Goal: Task Accomplishment & Management: Manage account settings

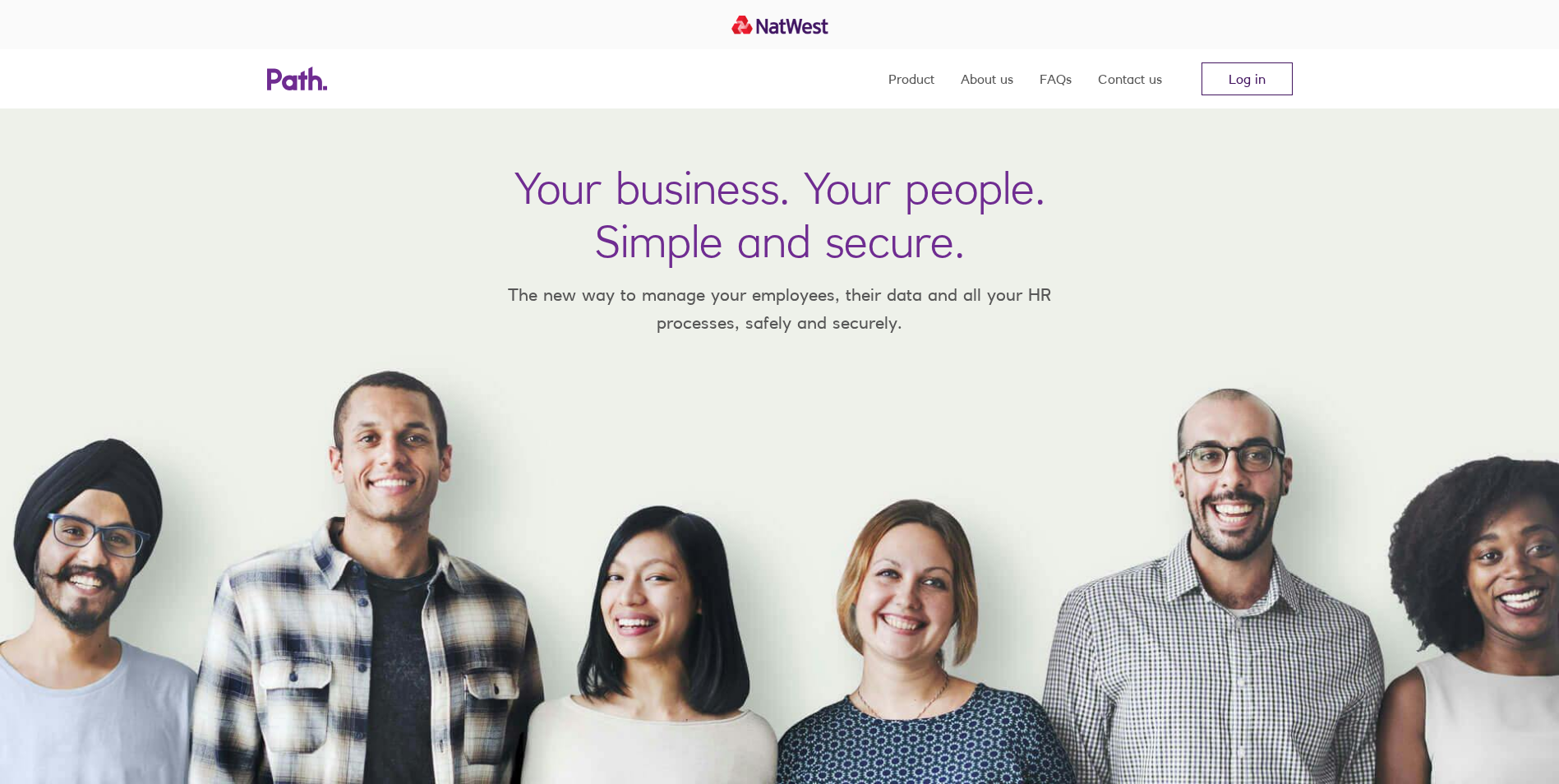
click at [1232, 80] on link "Log in" at bounding box center [1247, 79] width 91 height 33
click at [1255, 78] on link "Log in" at bounding box center [1247, 79] width 91 height 33
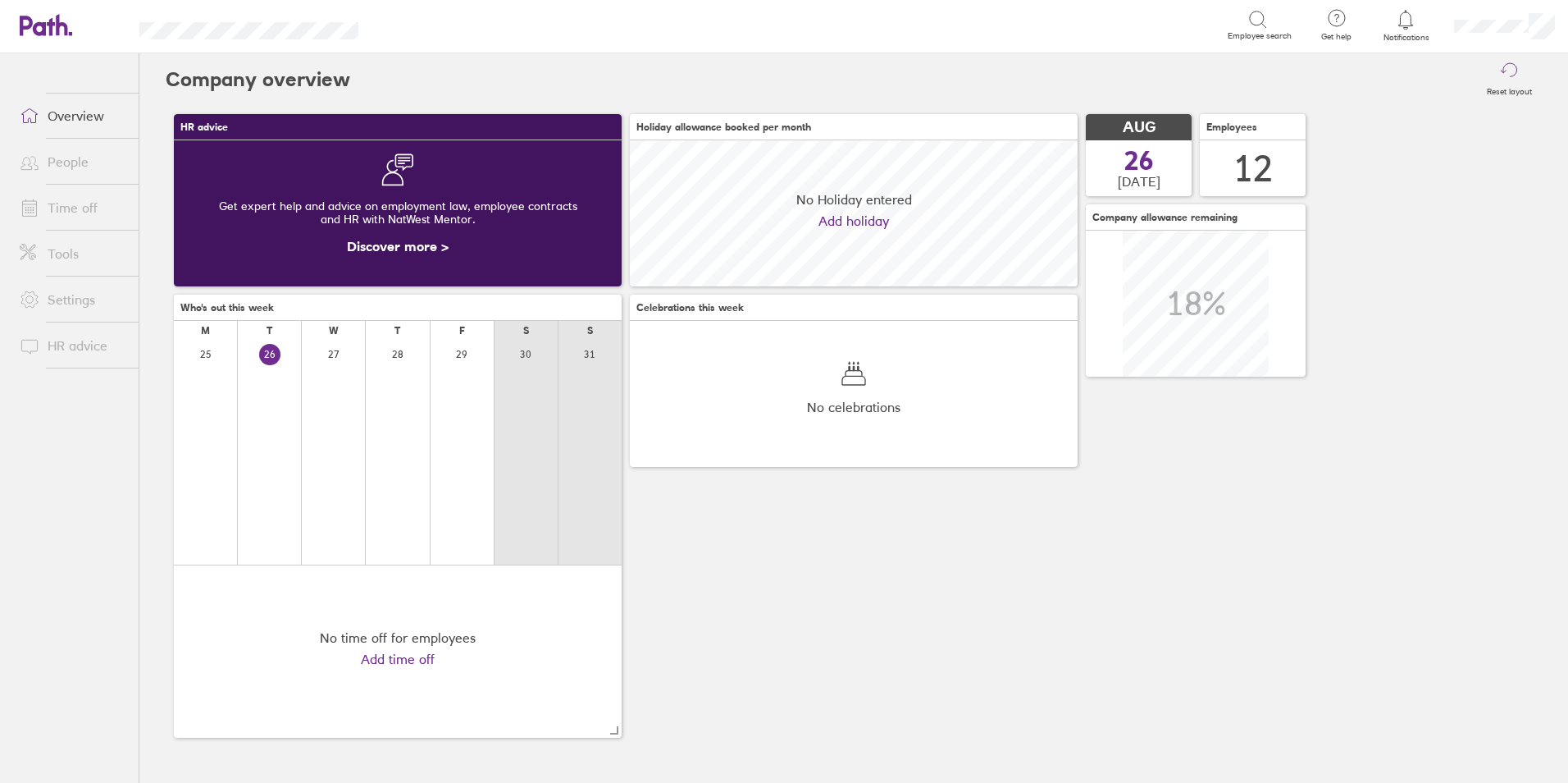
scroll to position [146, 448]
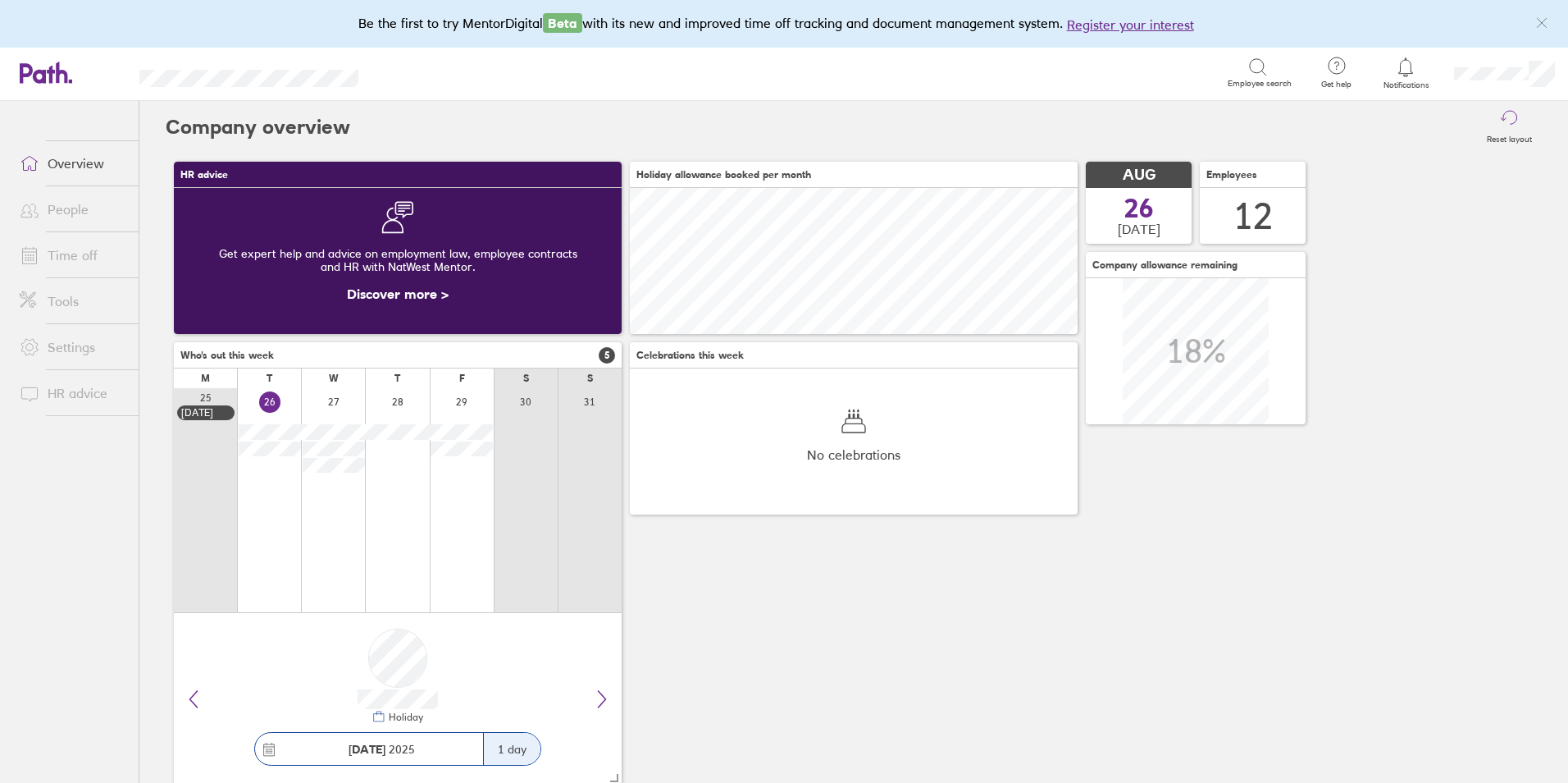
click at [1409, 73] on icon at bounding box center [1406, 67] width 19 height 19
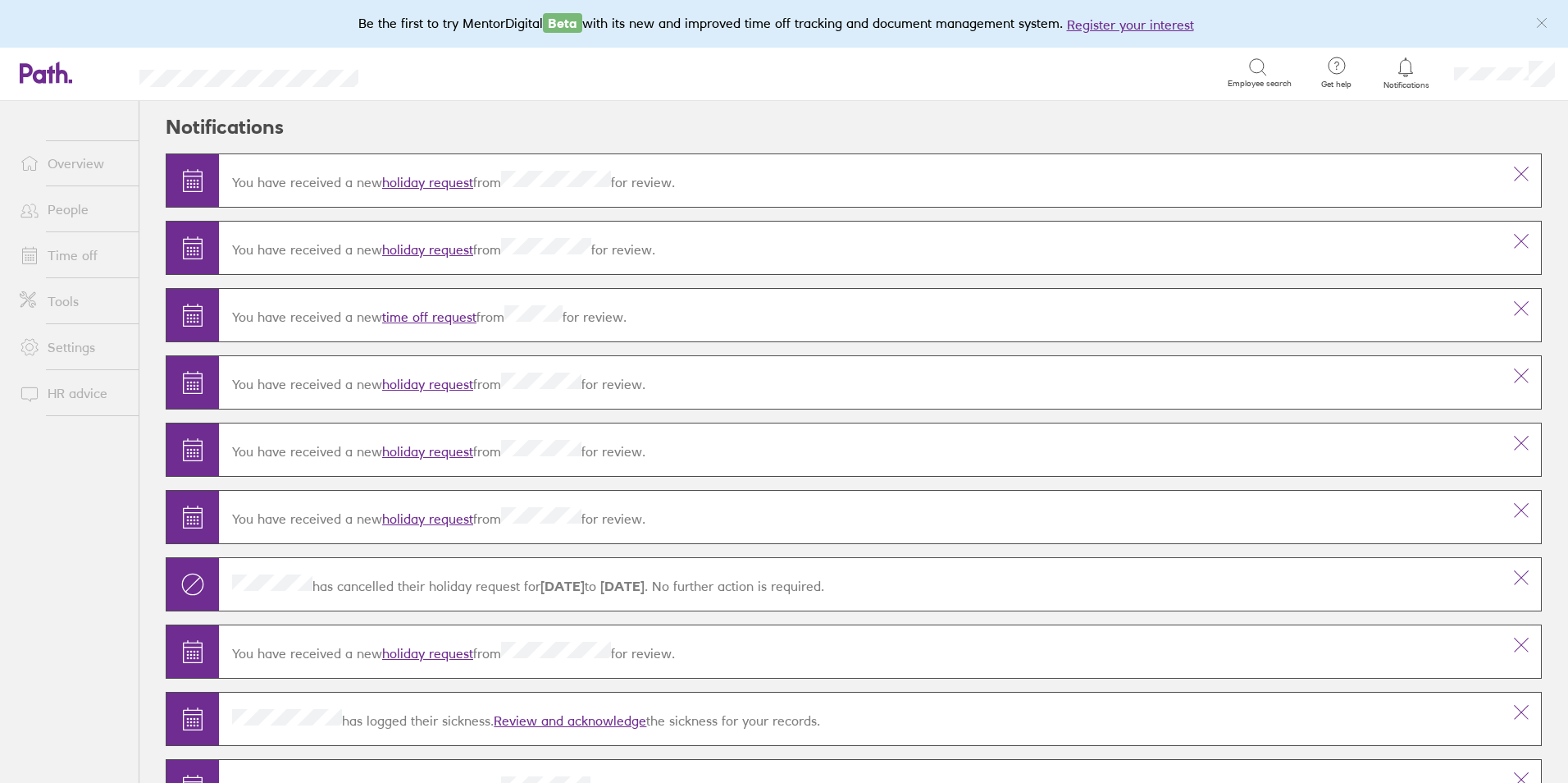
click at [77, 259] on link "Time off" at bounding box center [72, 255] width 132 height 33
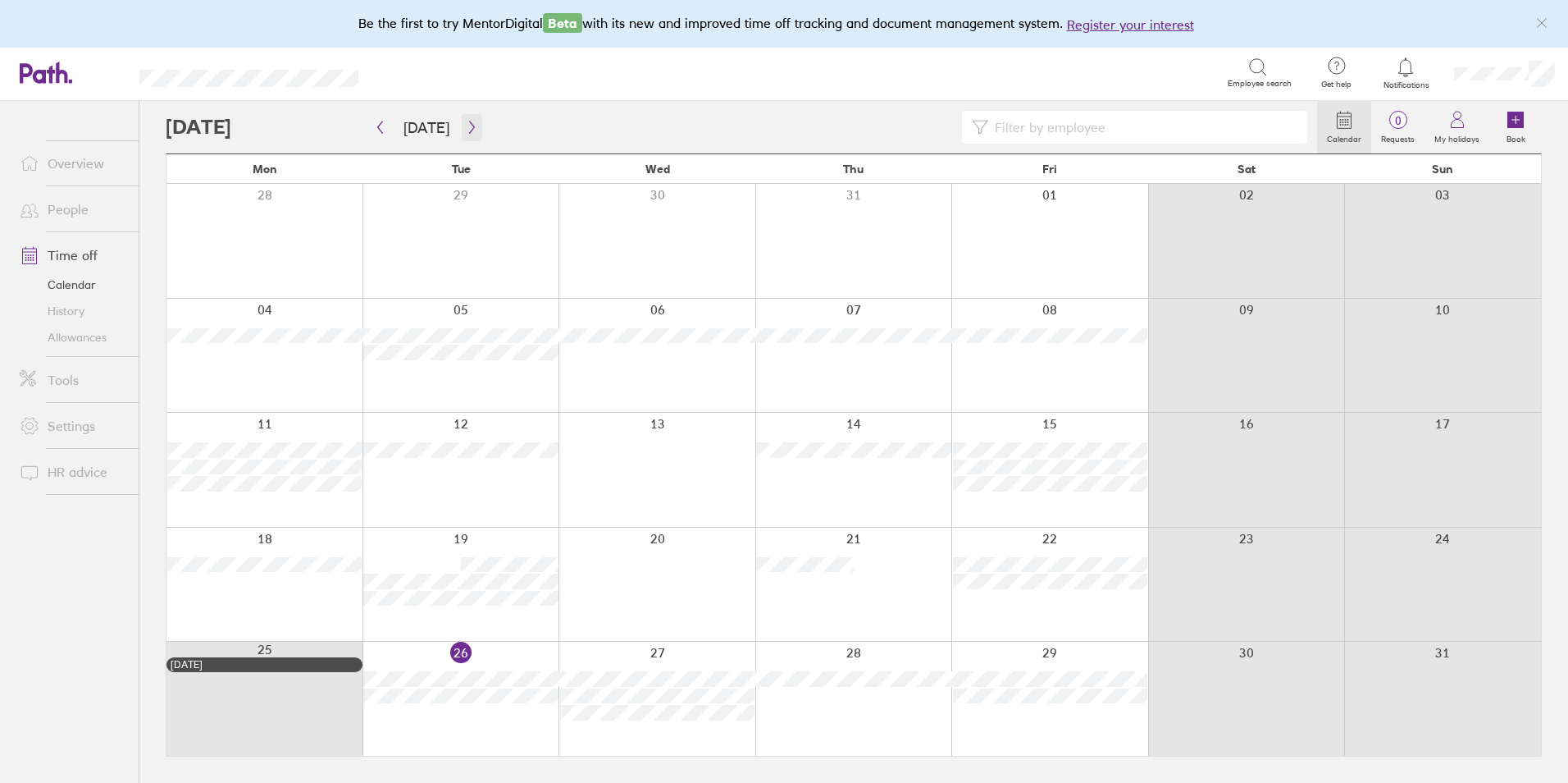
click at [470, 126] on icon "button" at bounding box center [471, 128] width 13 height 14
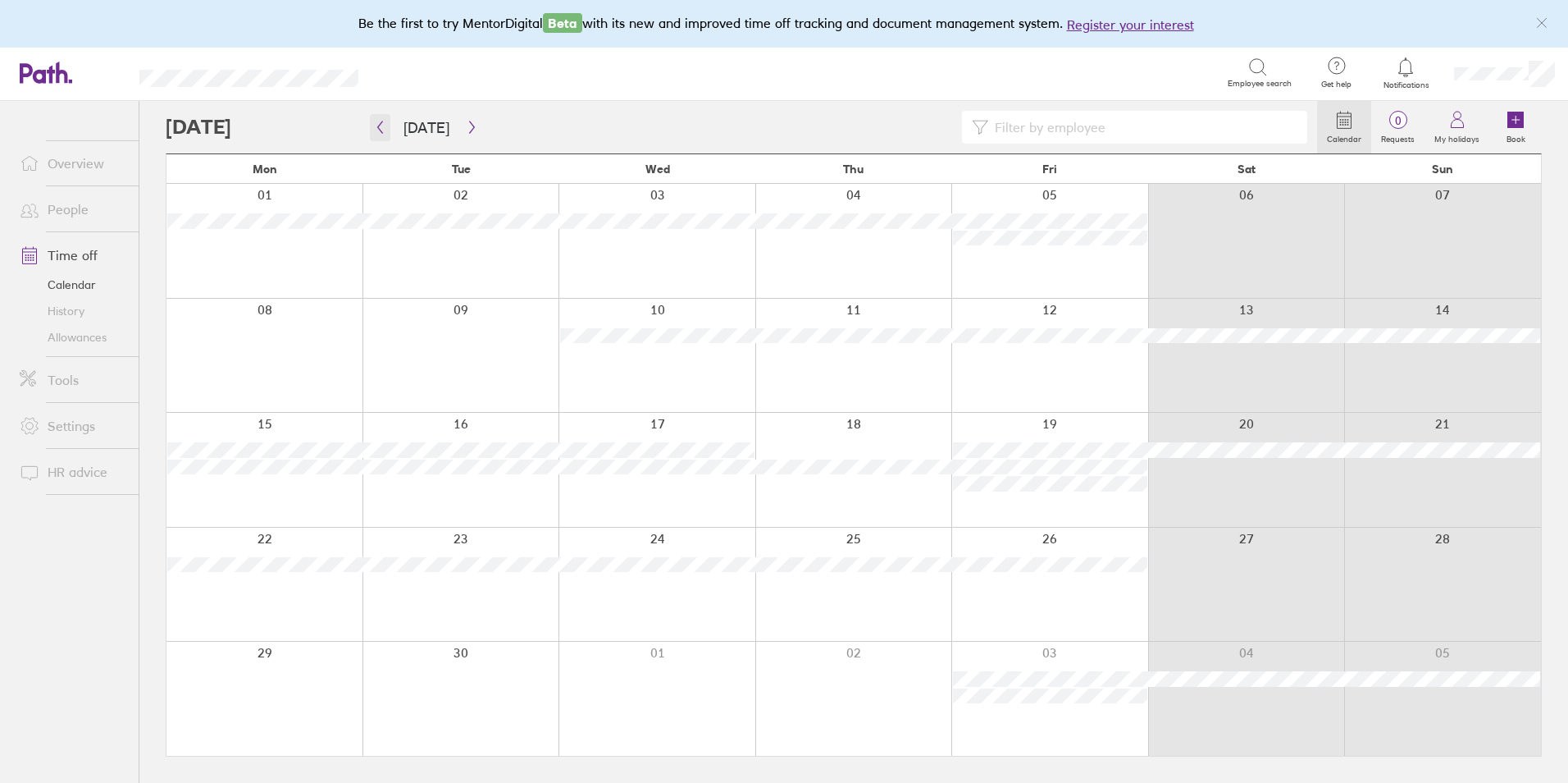
click at [378, 127] on icon "button" at bounding box center [380, 128] width 13 height 14
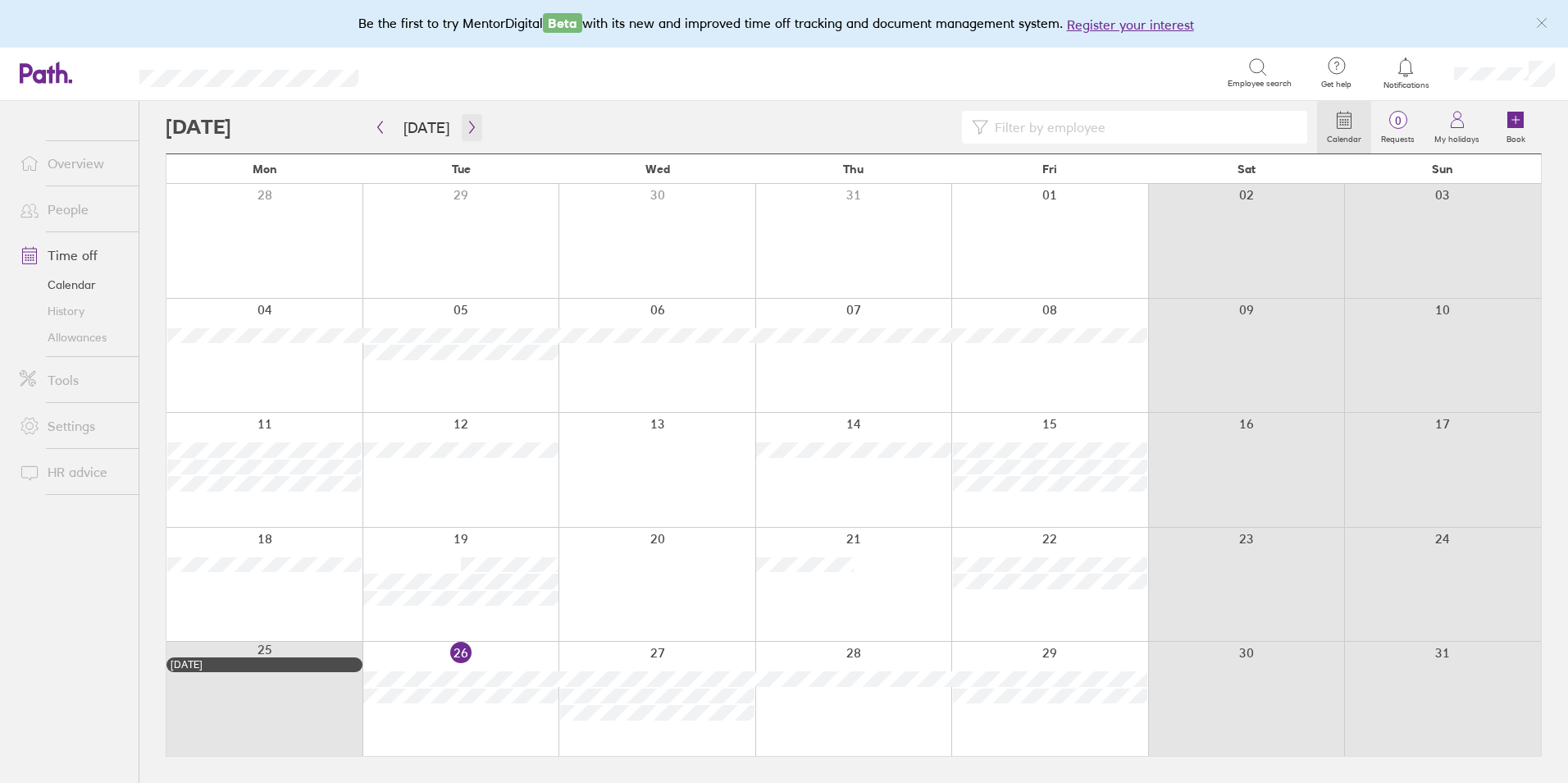
click at [466, 125] on icon "button" at bounding box center [471, 128] width 13 height 14
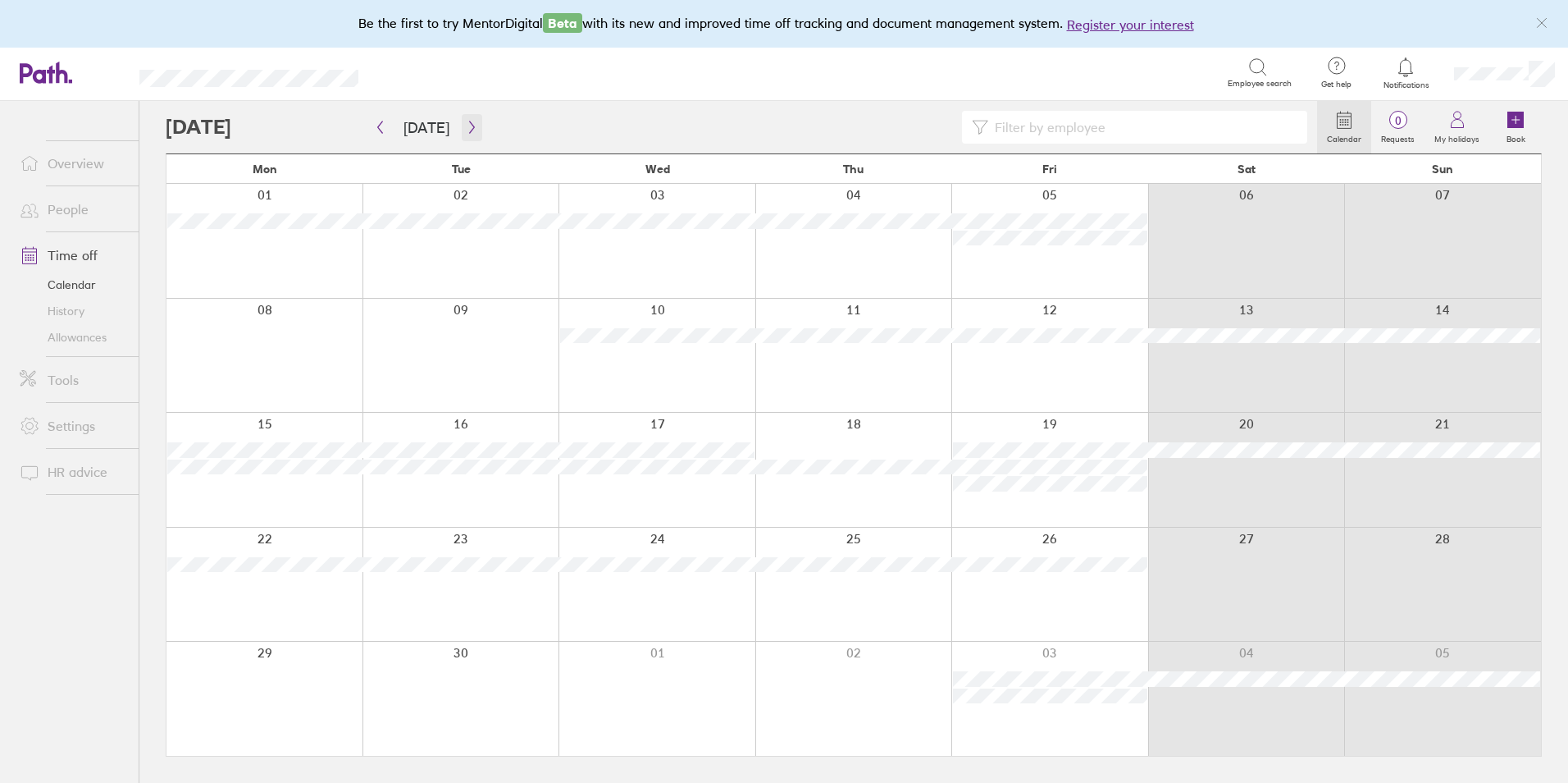
click at [467, 122] on icon "button" at bounding box center [471, 128] width 13 height 14
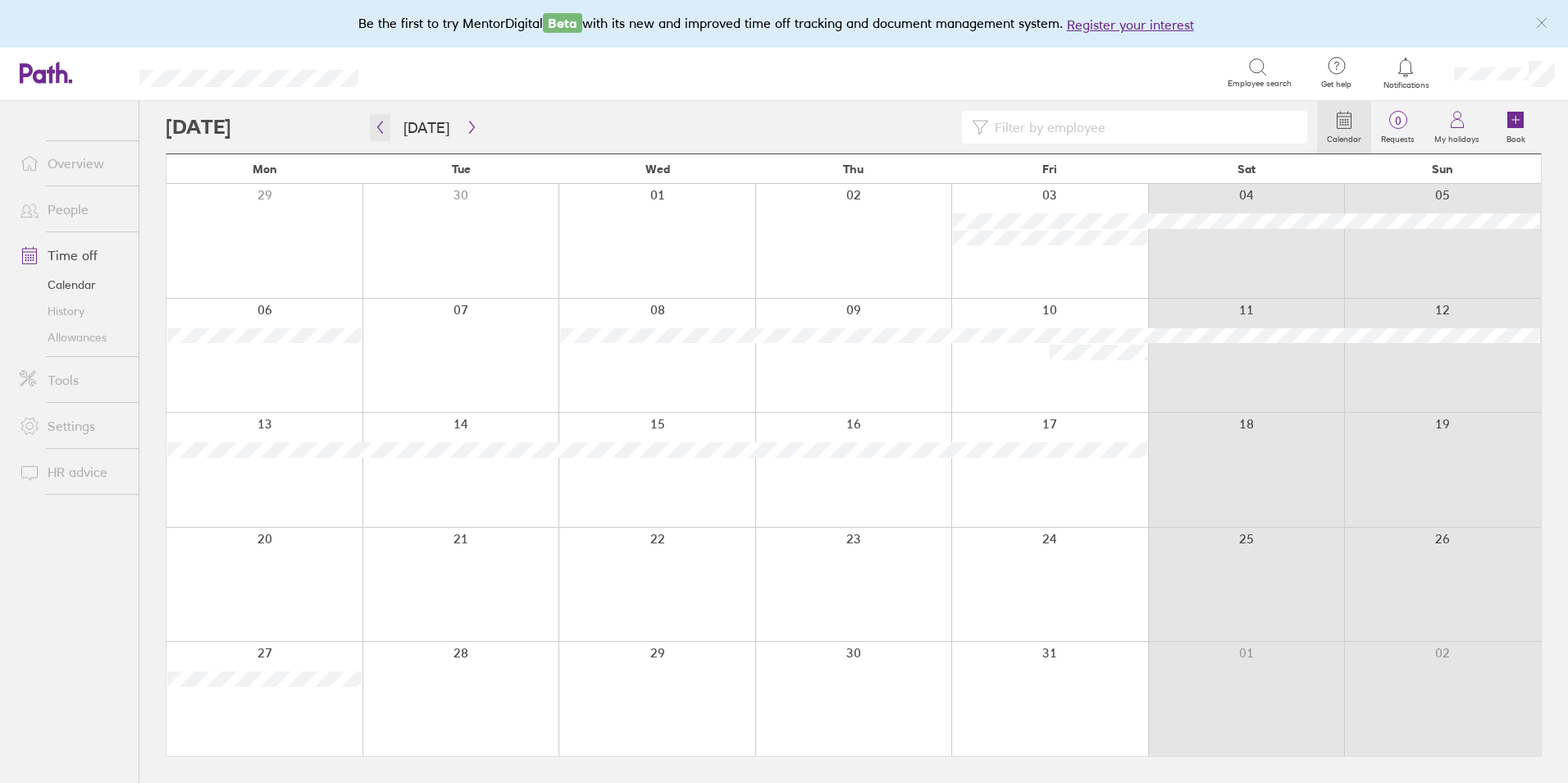
click at [381, 119] on button "button" at bounding box center [380, 128] width 20 height 27
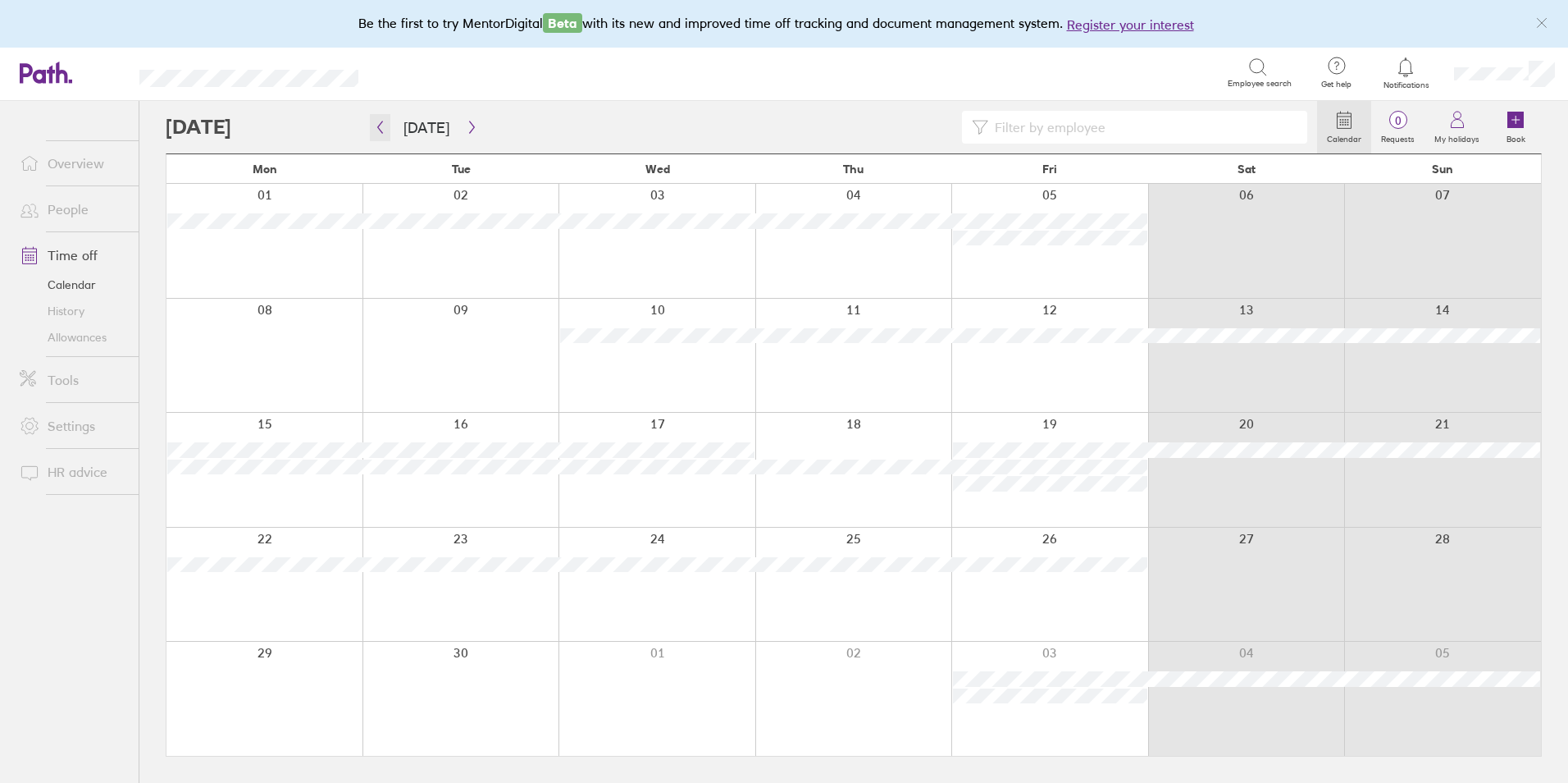
click at [381, 125] on icon "button" at bounding box center [380, 128] width 5 height 13
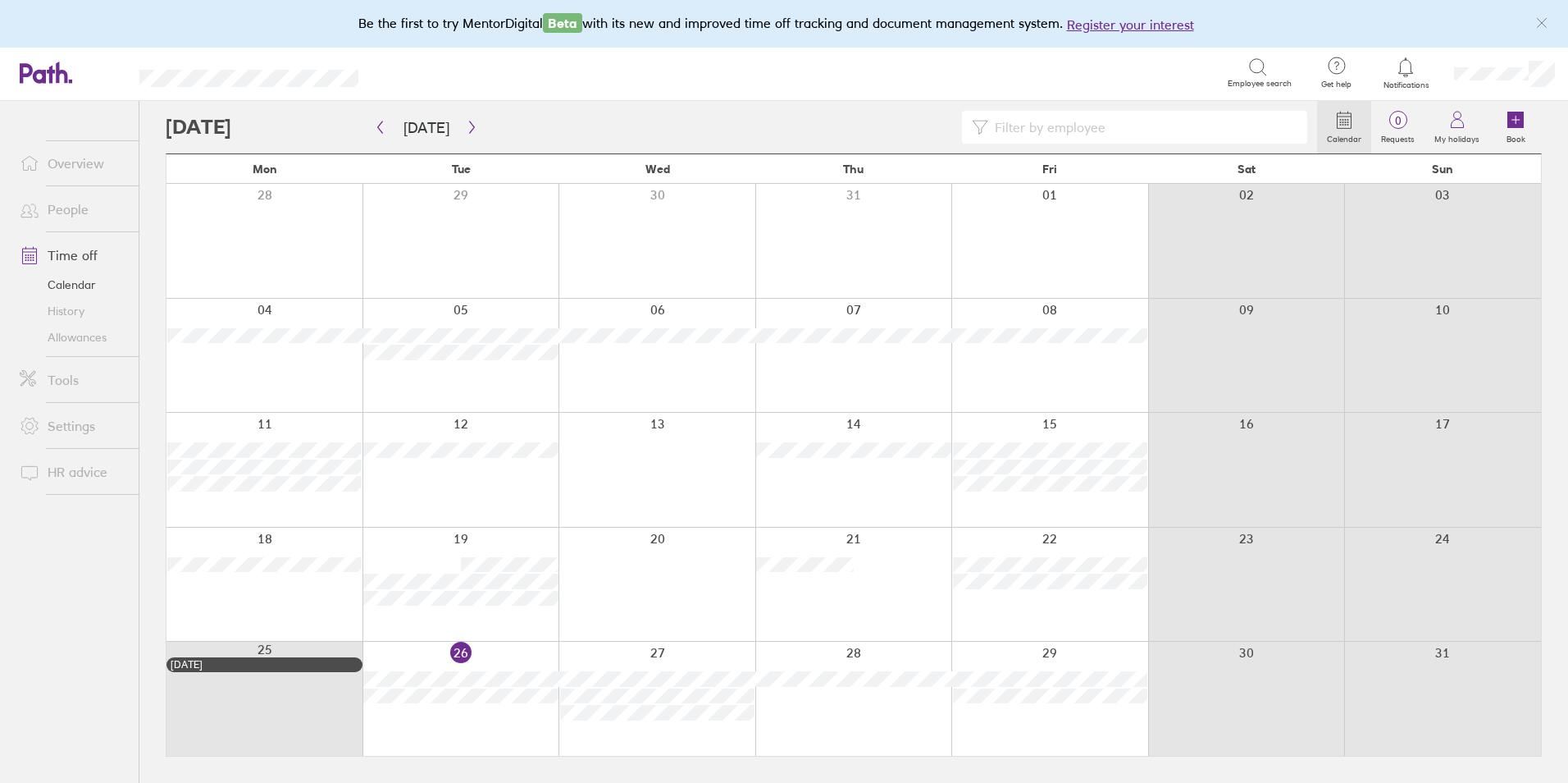
drag, startPoint x: 1004, startPoint y: 508, endPoint x: 991, endPoint y: 510, distance: 13.2
click at [990, 512] on div at bounding box center [1050, 470] width 197 height 114
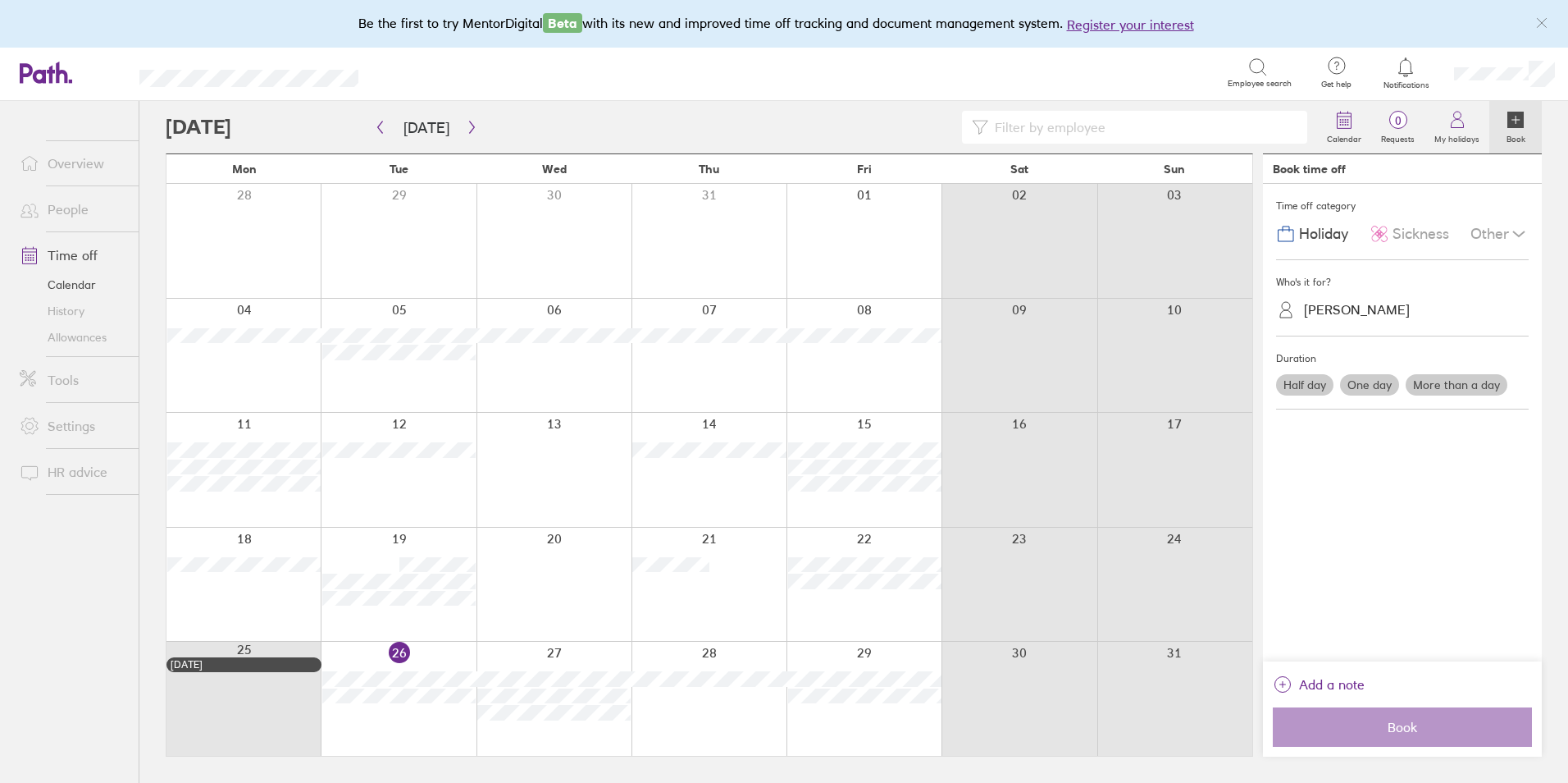
click at [992, 509] on div at bounding box center [1019, 470] width 155 height 114
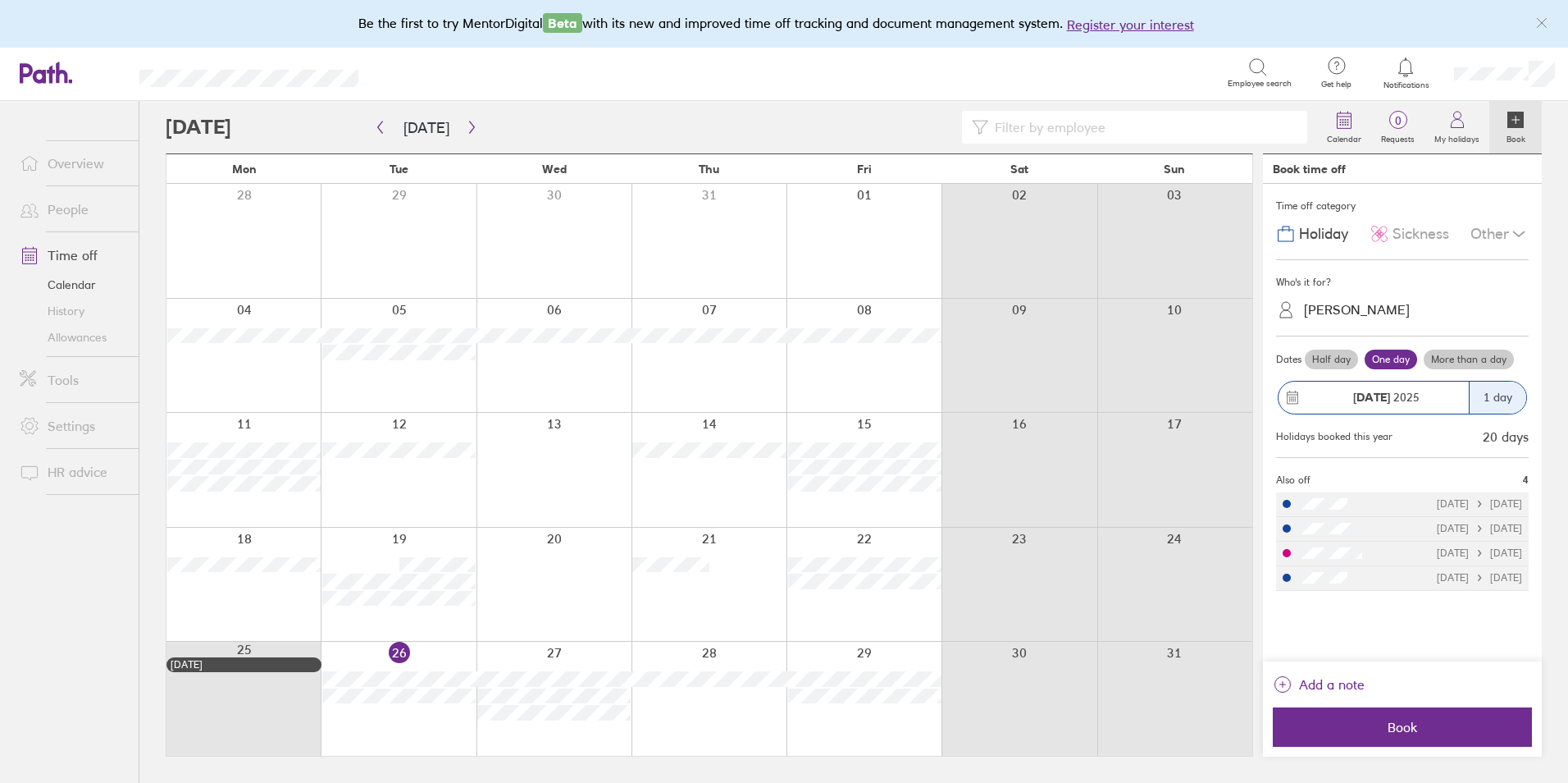
click at [879, 504] on div at bounding box center [864, 470] width 155 height 114
click at [860, 503] on div at bounding box center [864, 470] width 155 height 114
click at [1360, 318] on div "[PERSON_NAME]" at bounding box center [1411, 309] width 233 height 25
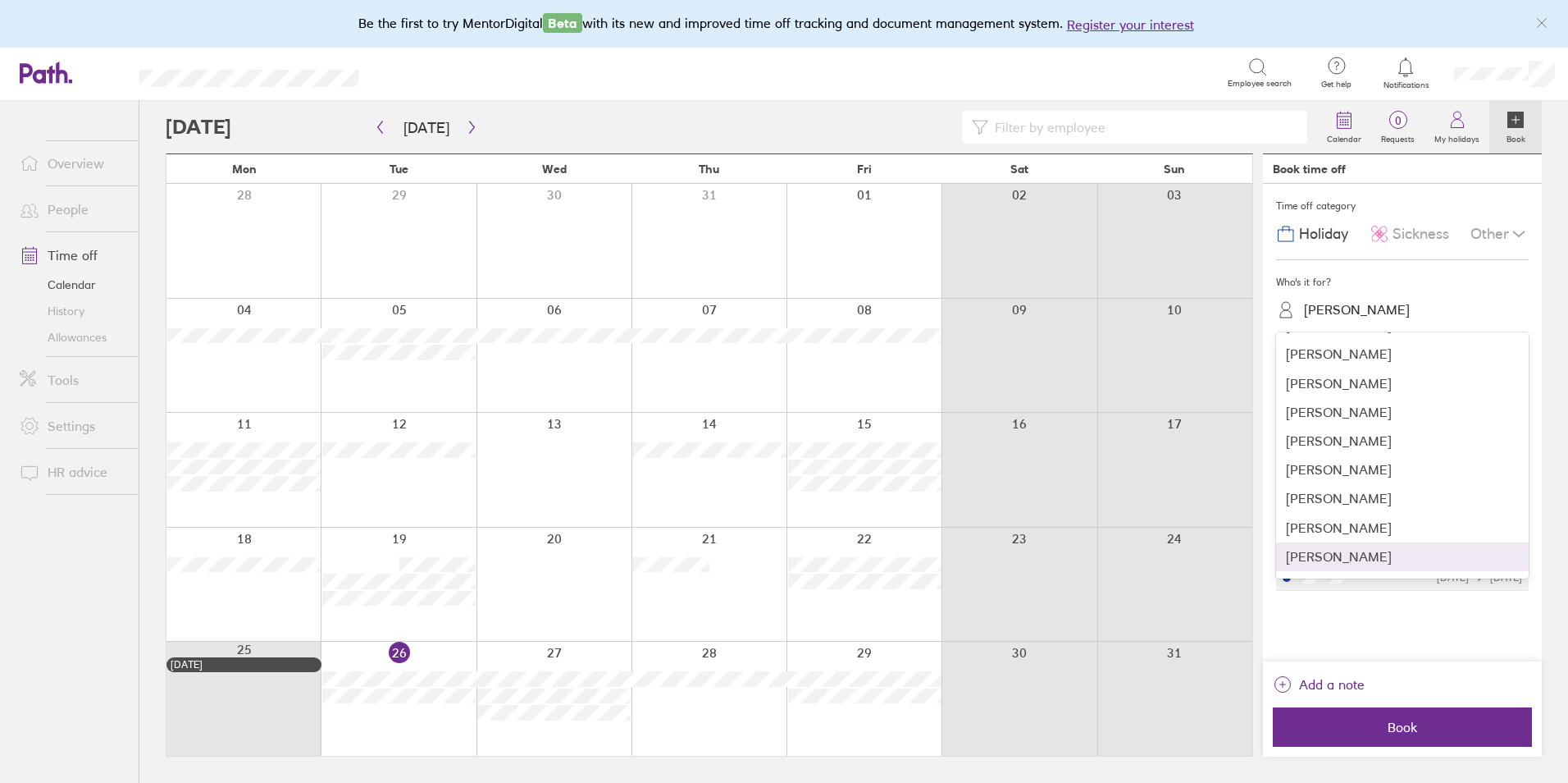
scroll to position [106, 0]
click at [1332, 535] on div "[PERSON_NAME]" at bounding box center [1402, 533] width 252 height 29
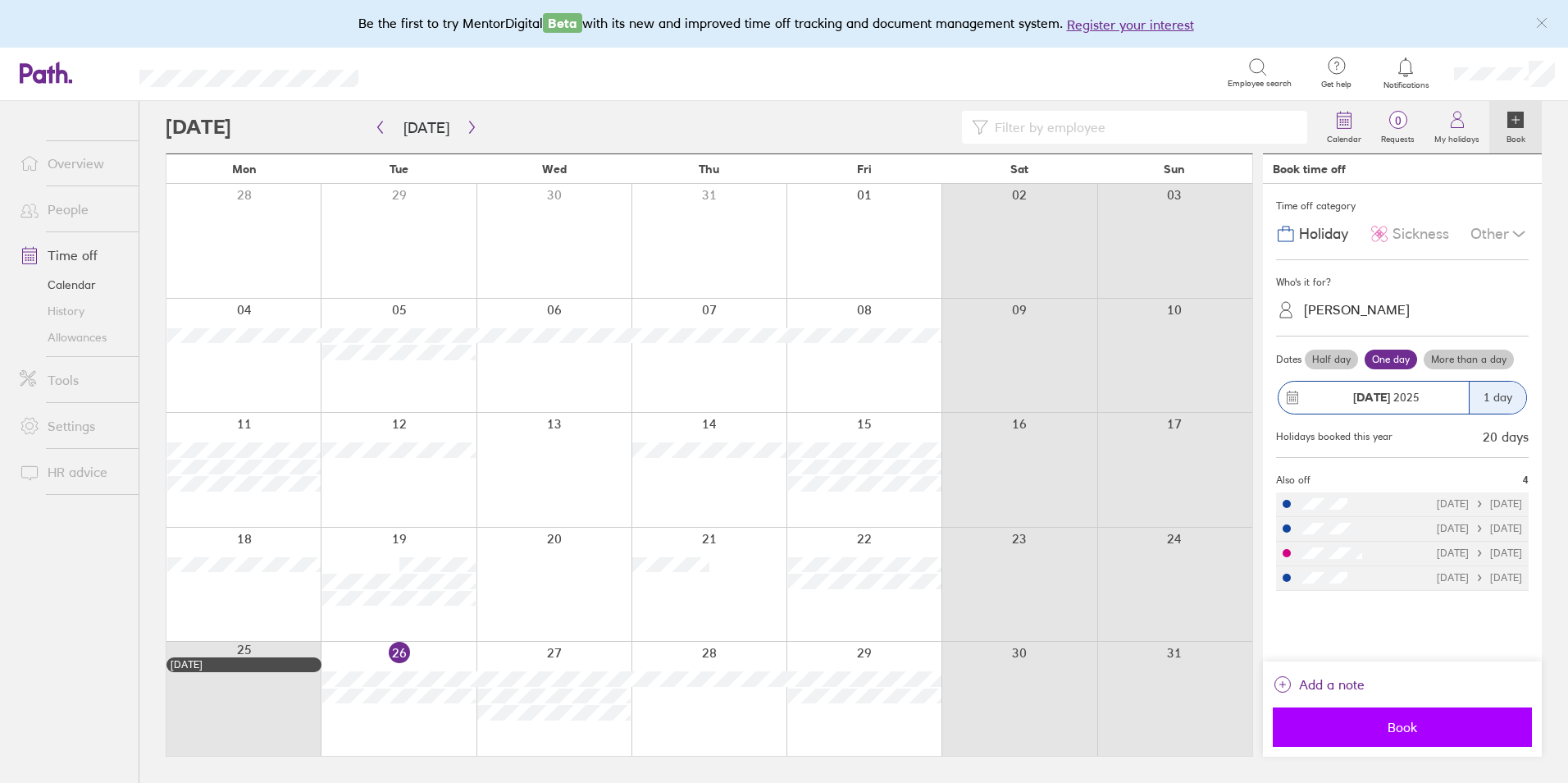
click at [1416, 731] on span "Book" at bounding box center [1402, 727] width 236 height 14
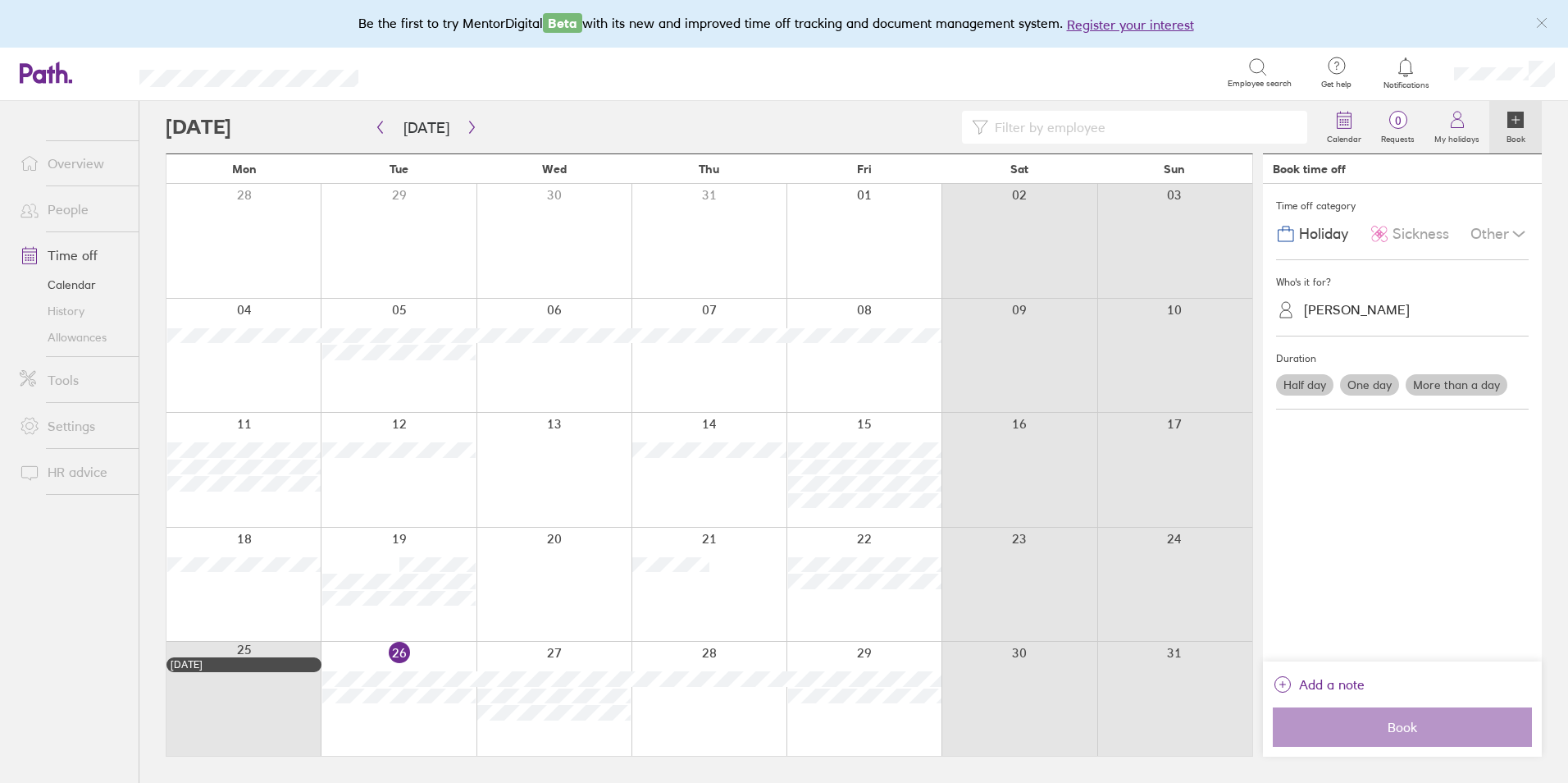
click at [72, 205] on link "People" at bounding box center [72, 209] width 132 height 33
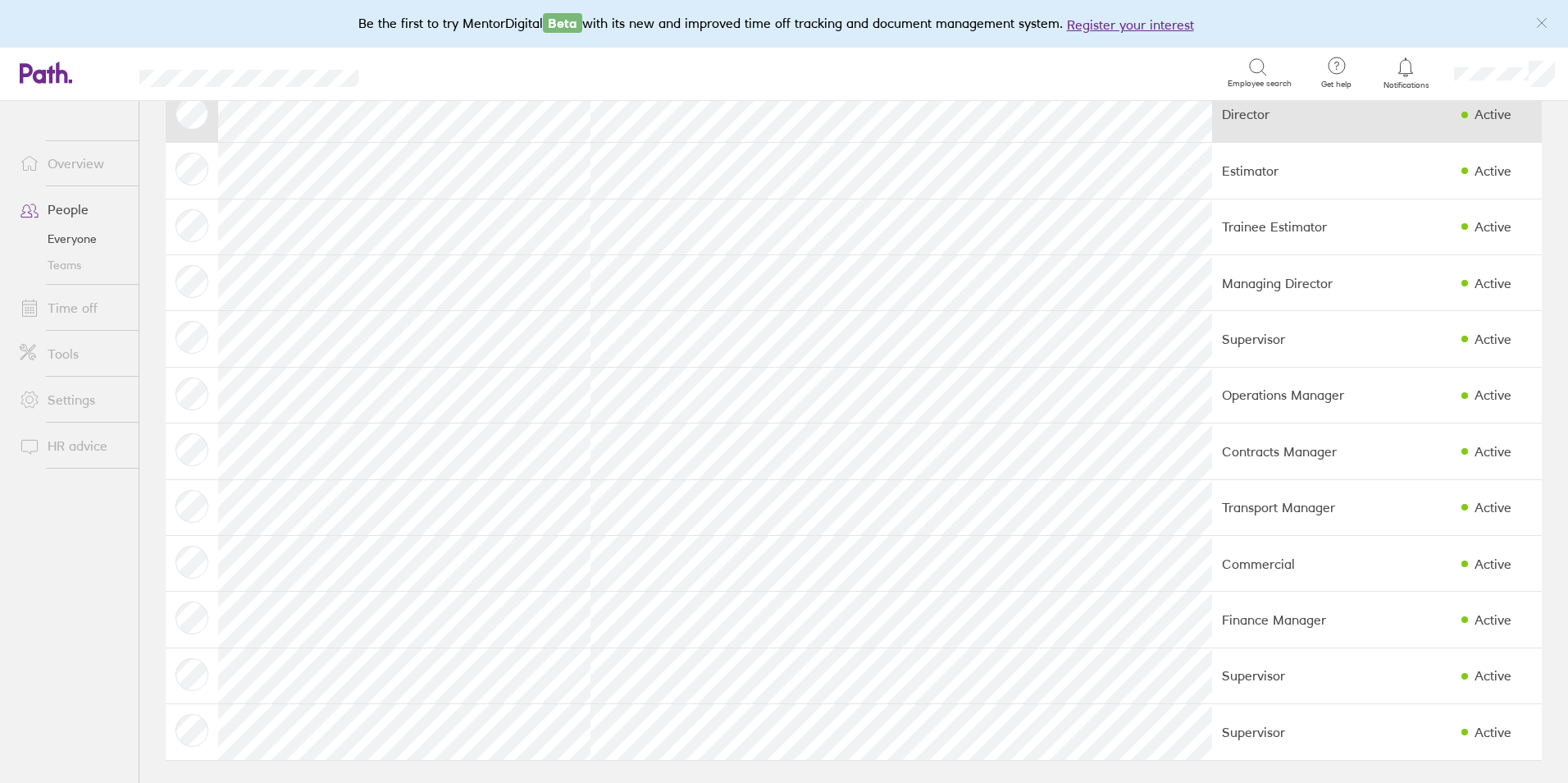
scroll to position [109, 0]
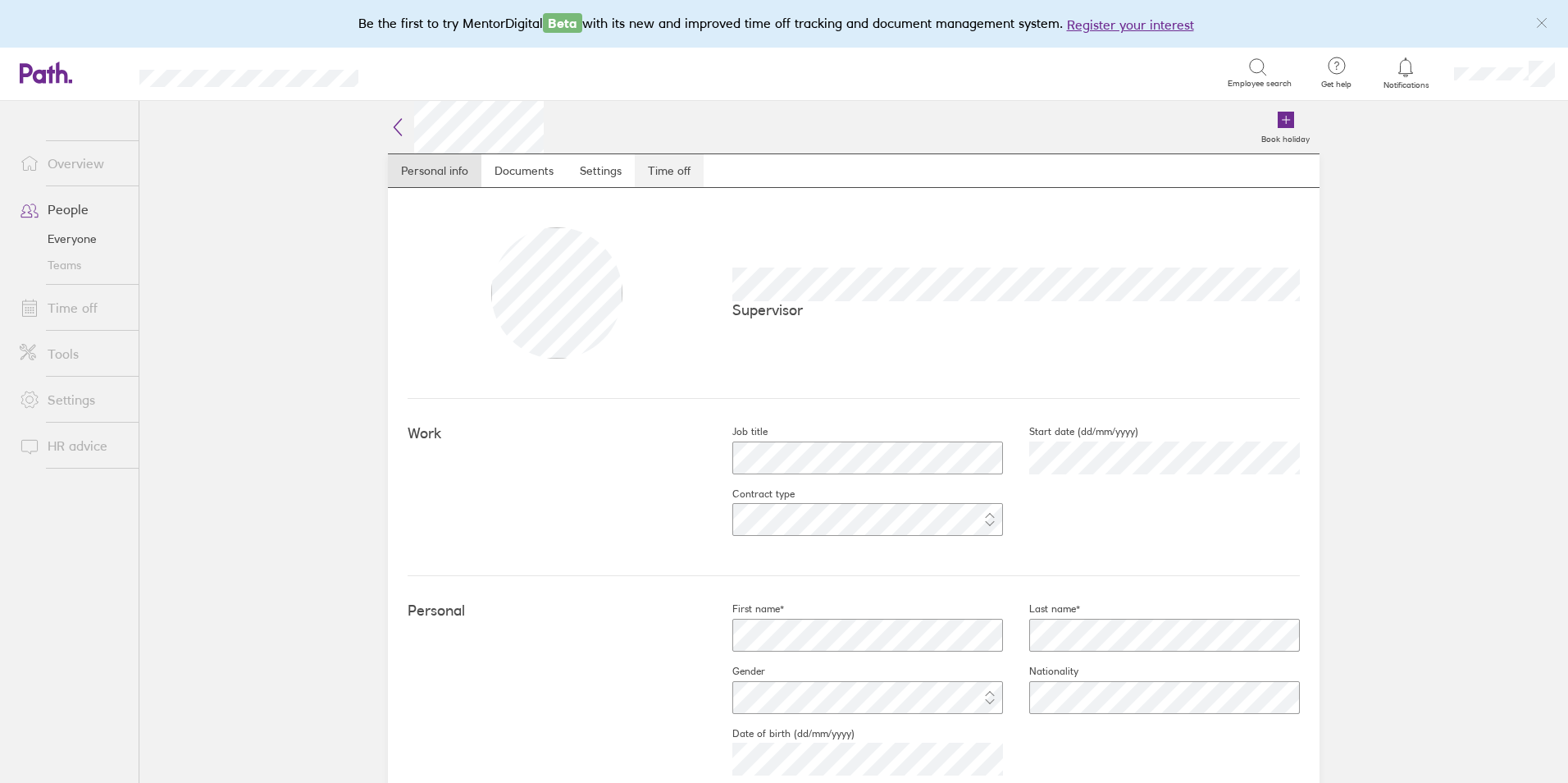
click at [658, 171] on link "Time off" at bounding box center [669, 171] width 69 height 33
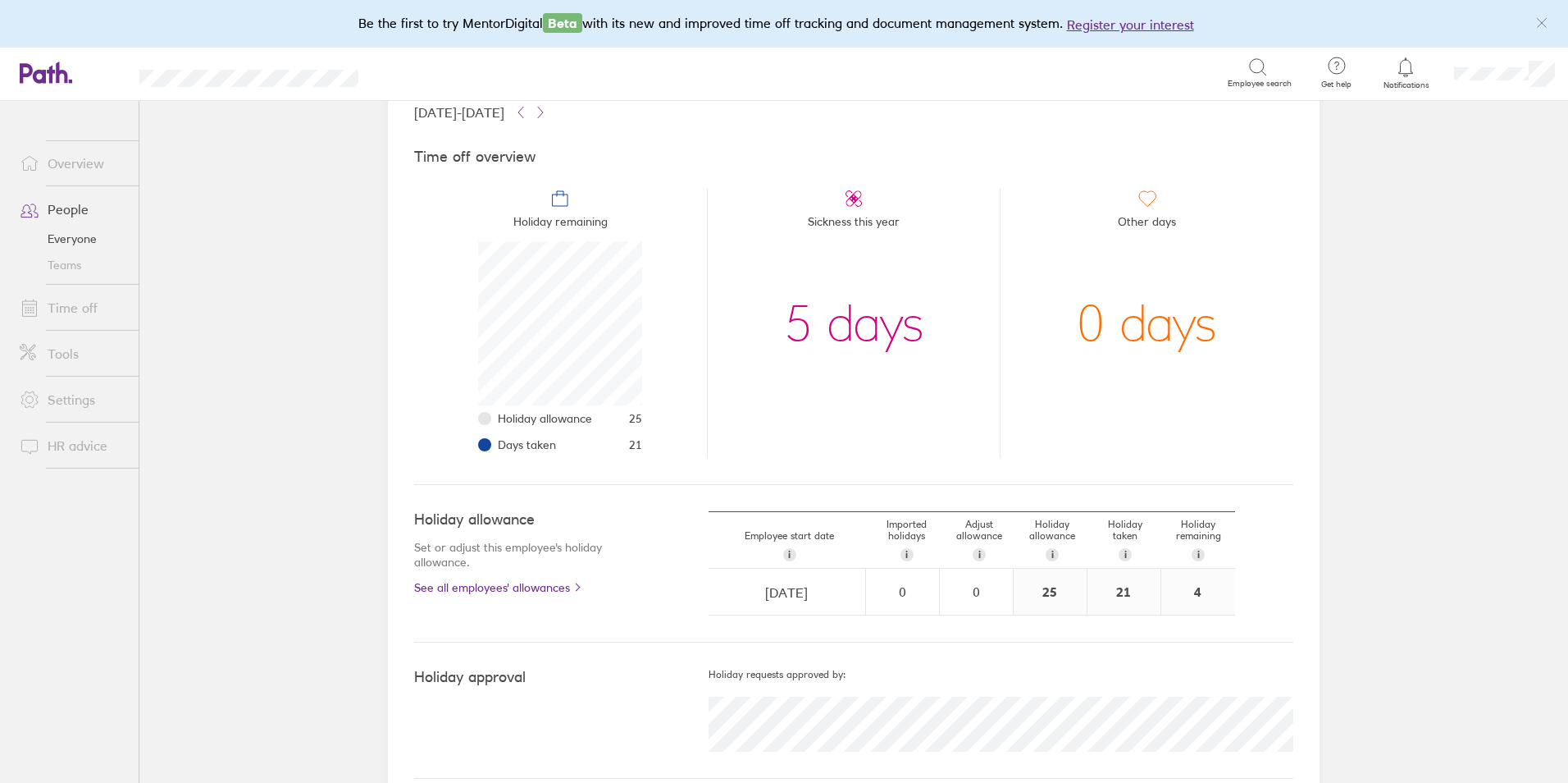
scroll to position [133, 0]
